Goal: Task Accomplishment & Management: Use online tool/utility

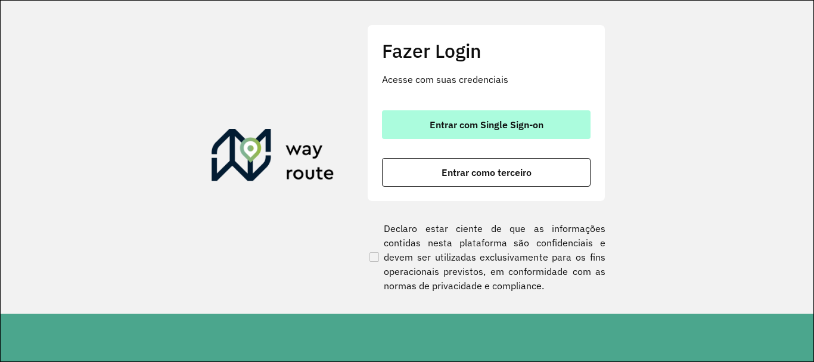
click at [474, 123] on span "Entrar com Single Sign-on" at bounding box center [486, 125] width 114 height 10
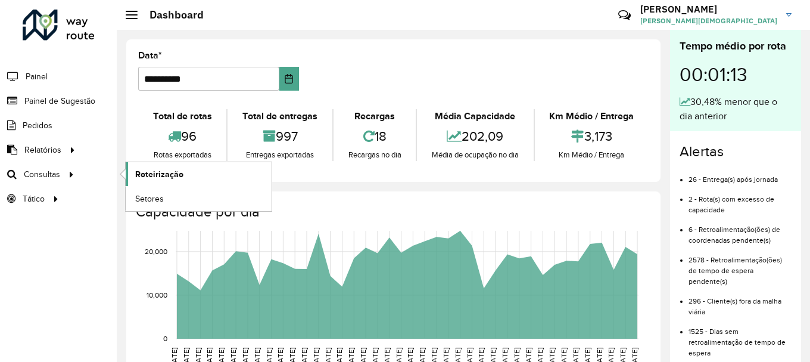
click at [140, 174] on span "Roteirização" at bounding box center [159, 174] width 48 height 13
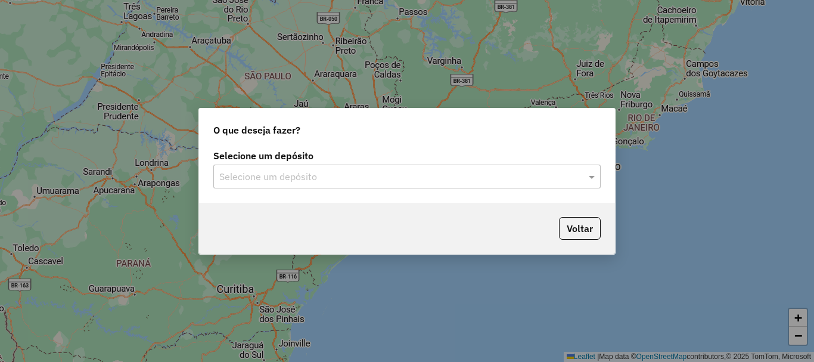
click at [347, 180] on input "text" at bounding box center [394, 177] width 351 height 14
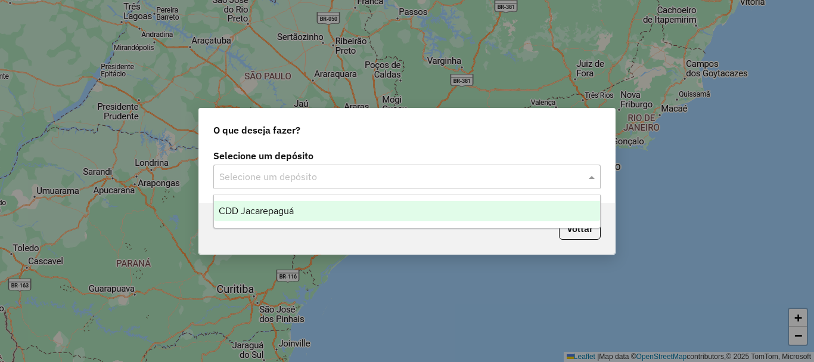
click at [317, 201] on div "CDD Jacarepaguá" at bounding box center [407, 211] width 386 height 20
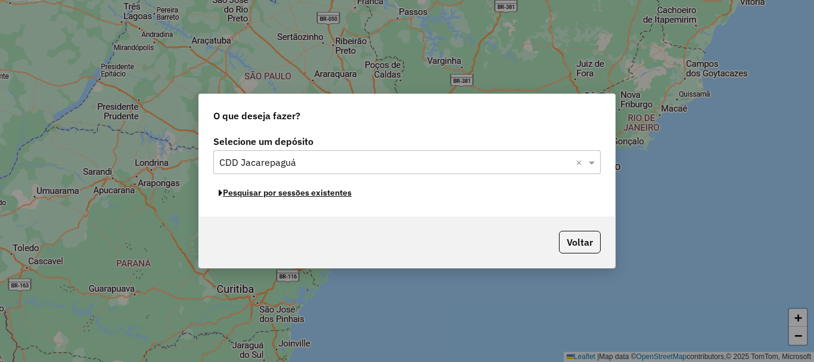
click at [321, 194] on button "Pesquisar por sessões existentes" at bounding box center [285, 192] width 144 height 18
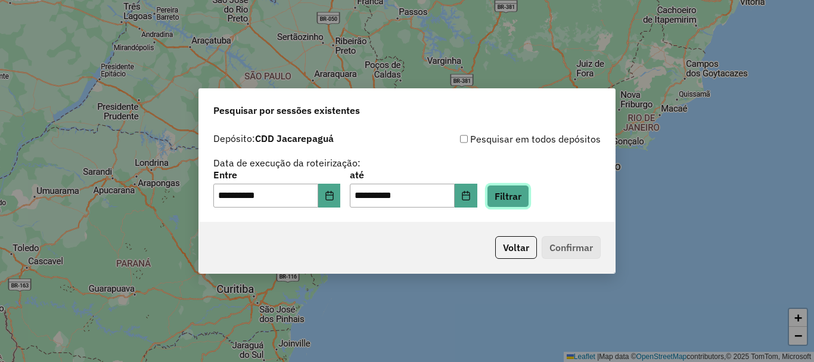
click at [515, 201] on button "Filtrar" at bounding box center [508, 196] width 42 height 23
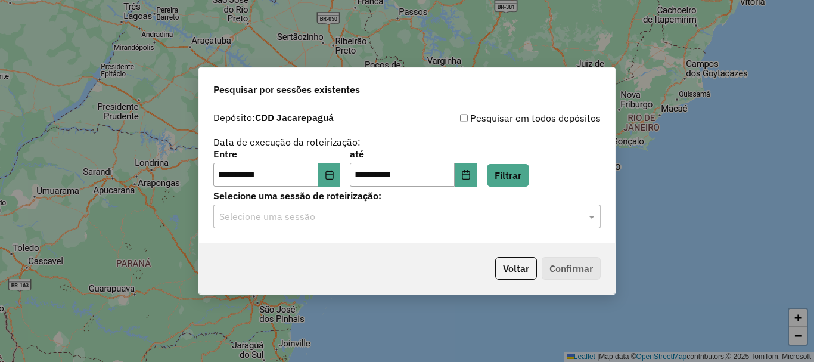
click at [478, 217] on input "text" at bounding box center [394, 217] width 351 height 14
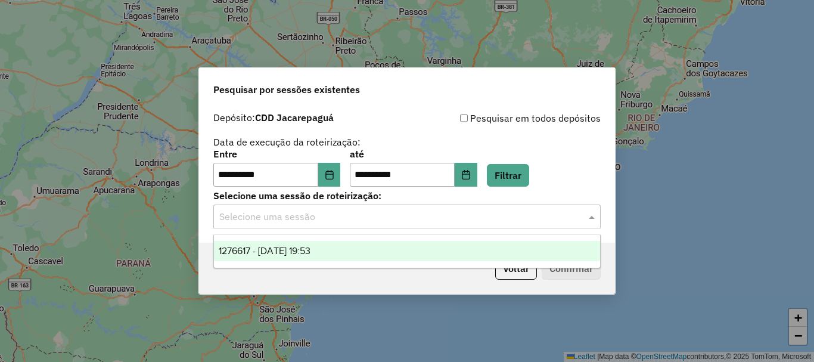
click at [308, 254] on span "1276617 - 16/09/2025 19:53" at bounding box center [265, 250] width 92 height 10
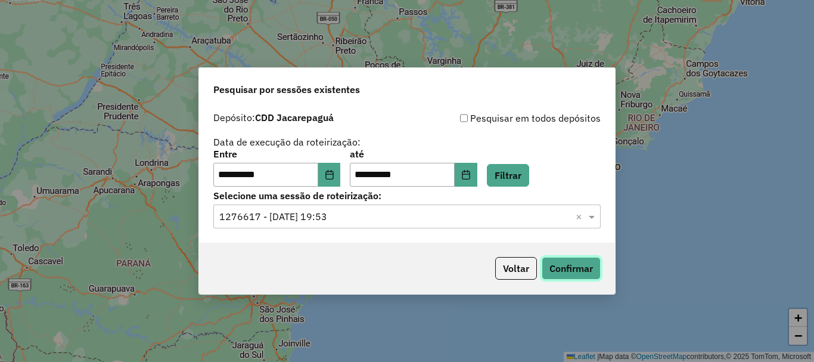
click at [583, 275] on button "Confirmar" at bounding box center [570, 268] width 59 height 23
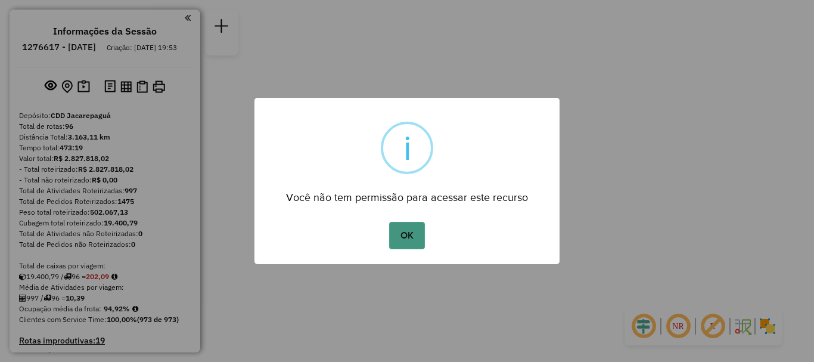
click at [407, 242] on button "OK" at bounding box center [406, 235] width 35 height 27
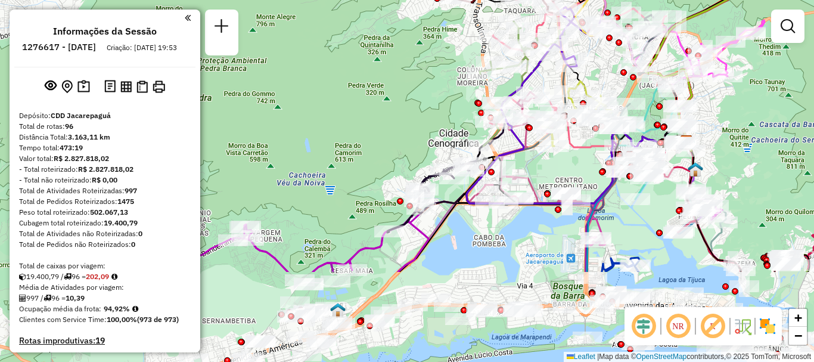
drag, startPoint x: 325, startPoint y: 284, endPoint x: 592, endPoint y: 158, distance: 295.0
click at [592, 158] on div "Janela de atendimento Grade de atendimento Capacidade Transportadoras Veículos …" at bounding box center [407, 181] width 814 height 362
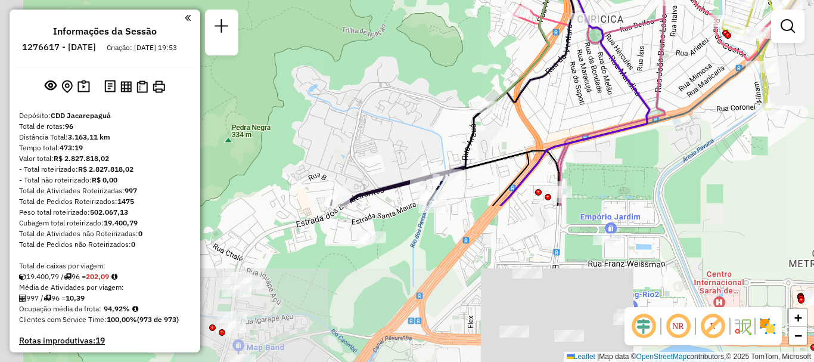
drag, startPoint x: 433, startPoint y: 242, endPoint x: 506, endPoint y: 46, distance: 209.2
click at [506, 46] on div "Rota 32 - Placa RTO2E68 55001355 - DEP VAI MALUCO Janela de atendimento Grade d…" at bounding box center [407, 181] width 814 height 362
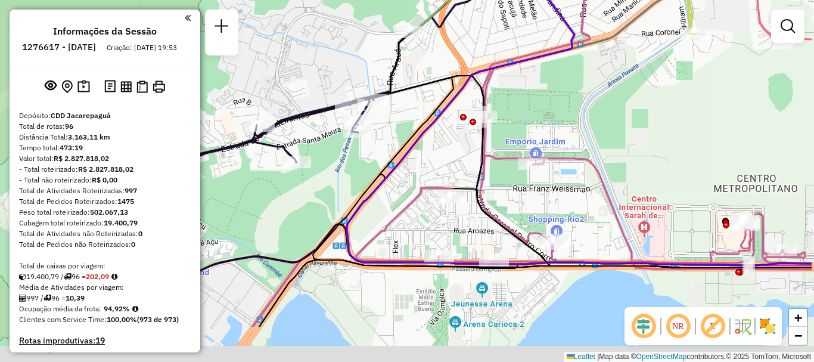
drag, startPoint x: 615, startPoint y: 204, endPoint x: 531, endPoint y: 133, distance: 109.4
click at [531, 133] on div "Rota 32 - Placa RTO2E68 55001355 - DEP VAI MALUCO Janela de atendimento Grade d…" at bounding box center [407, 181] width 814 height 362
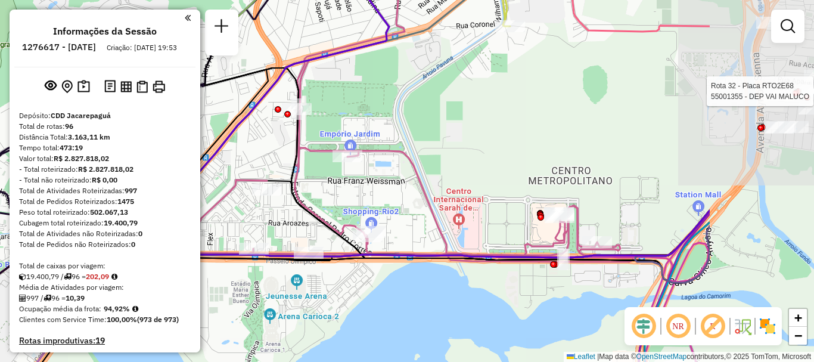
drag, startPoint x: 750, startPoint y: 168, endPoint x: 566, endPoint y: 160, distance: 184.2
click at [566, 160] on div "Rota 32 - Placa RTO2E68 55001355 - DEP VAI MALUCO Janela de atendimento Grade d…" at bounding box center [407, 181] width 814 height 362
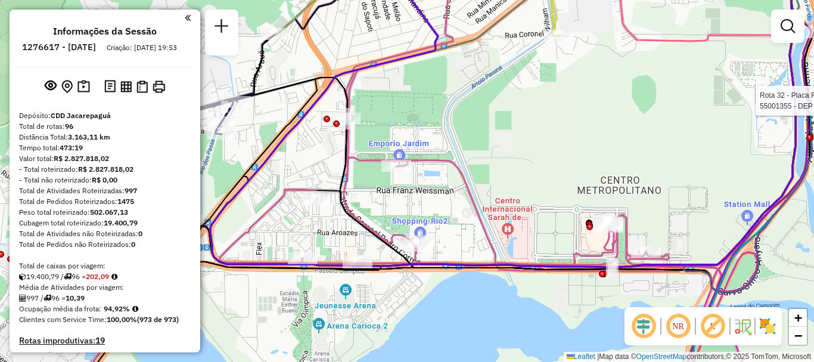
drag, startPoint x: 390, startPoint y: 158, endPoint x: 486, endPoint y: 150, distance: 96.9
click at [486, 150] on div "Rota 32 - Placa RTO2E68 55001355 - DEP VAI MALUCO Janela de atendimento Grade d…" at bounding box center [407, 181] width 814 height 362
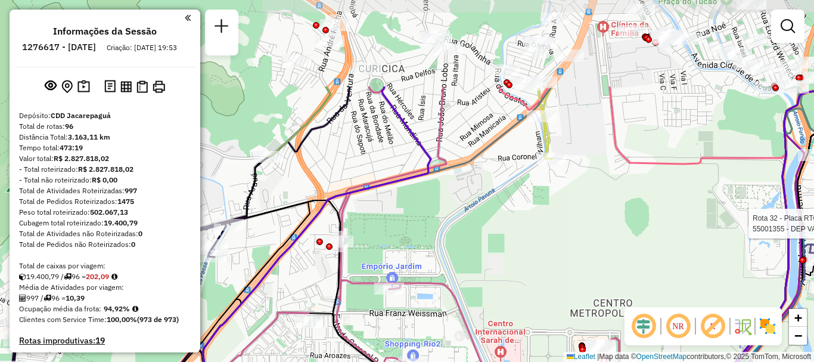
click at [456, 220] on div "Rota 32 - Placa RTO2E68 55001355 - DEP VAI MALUCO Janela de atendimento Grade d…" at bounding box center [407, 181] width 814 height 362
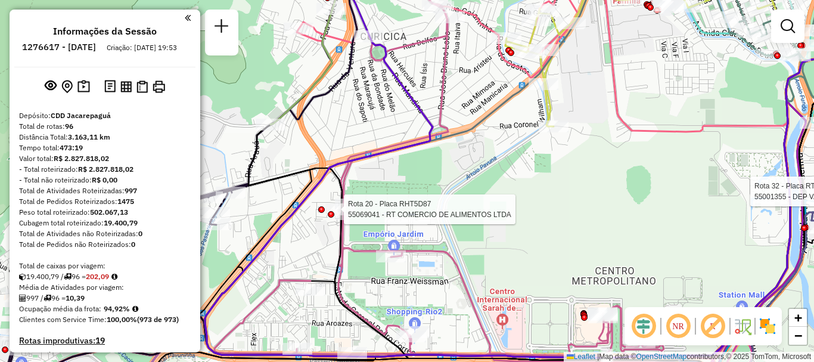
select select "**********"
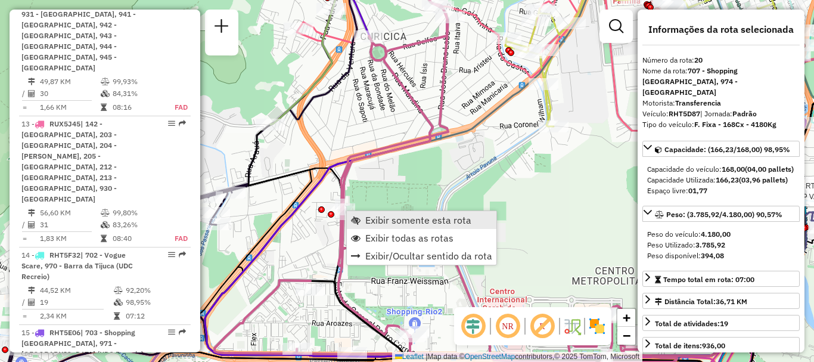
scroll to position [1842, 0]
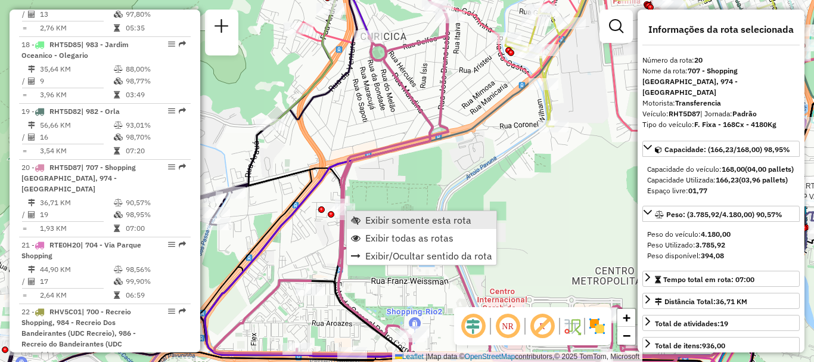
click at [381, 220] on span "Exibir somente esta rota" at bounding box center [418, 220] width 106 height 10
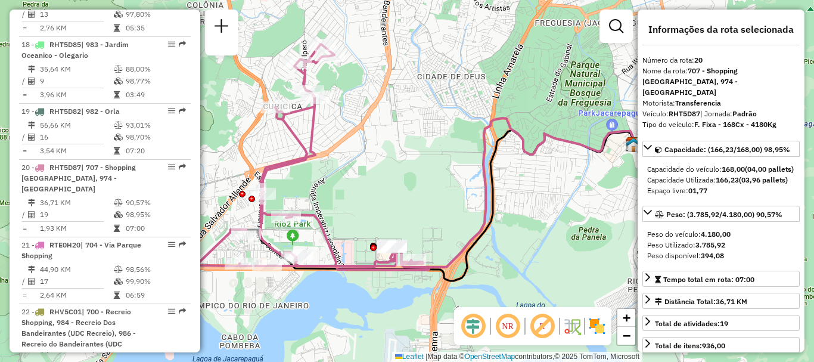
drag, startPoint x: 381, startPoint y: 198, endPoint x: 390, endPoint y: 176, distance: 24.6
click at [392, 177] on div "Janela de atendimento Grade de atendimento Capacidade Transportadoras Veículos …" at bounding box center [407, 181] width 814 height 362
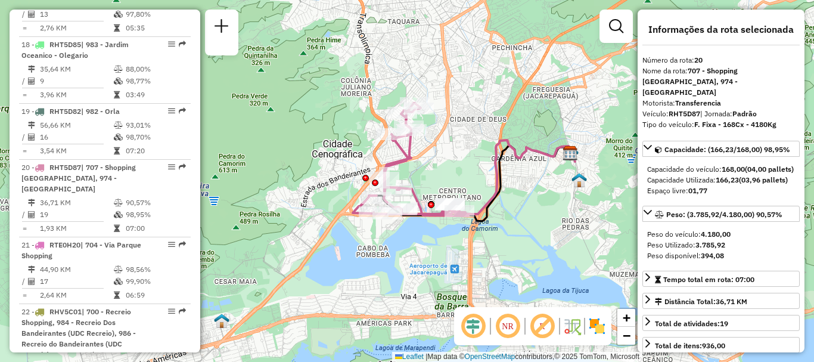
drag, startPoint x: 398, startPoint y: 184, endPoint x: 458, endPoint y: 168, distance: 62.3
click at [458, 168] on div "Janela de atendimento Grade de atendimento Capacidade Transportadoras Veículos …" at bounding box center [407, 181] width 814 height 362
